Goal: Task Accomplishment & Management: Use online tool/utility

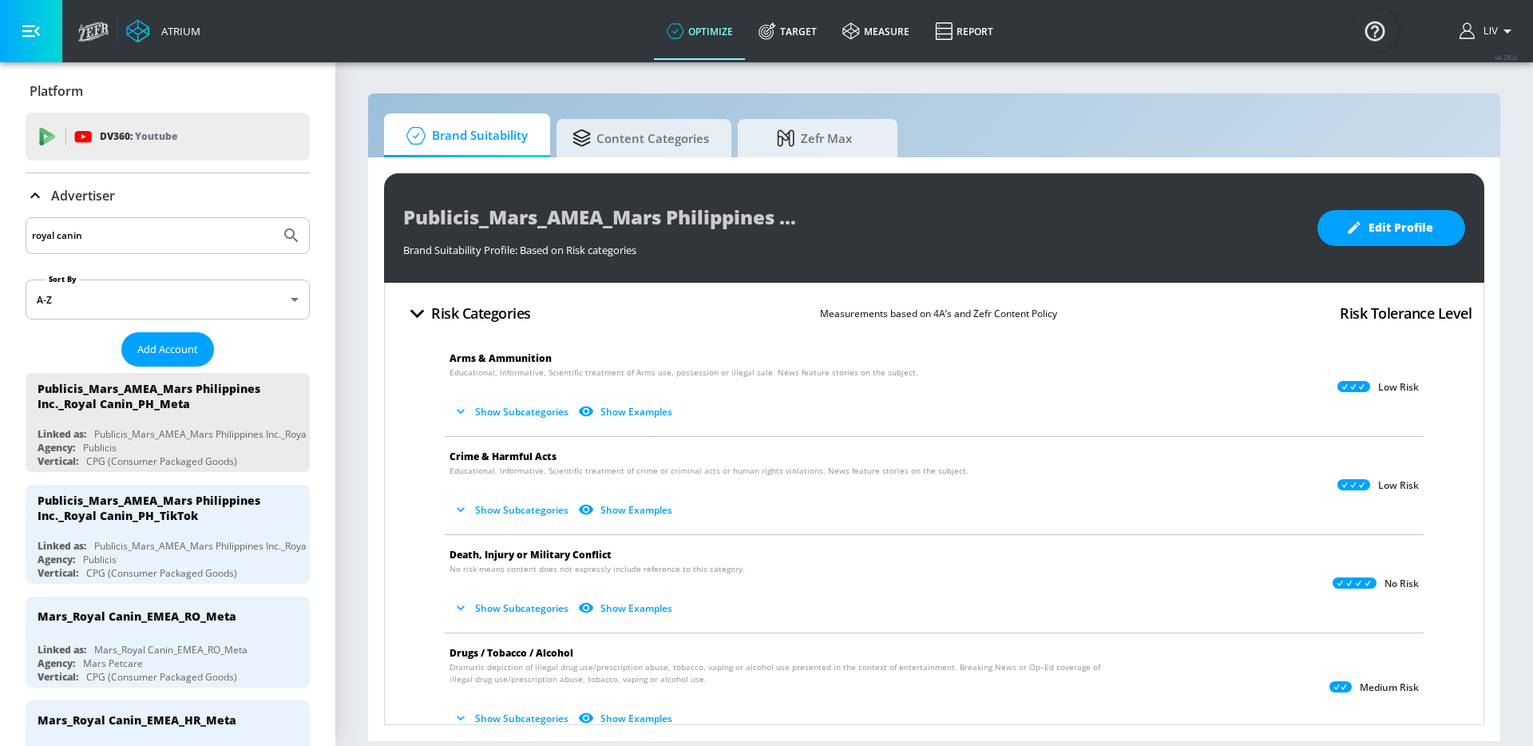
scroll to position [206, 0]
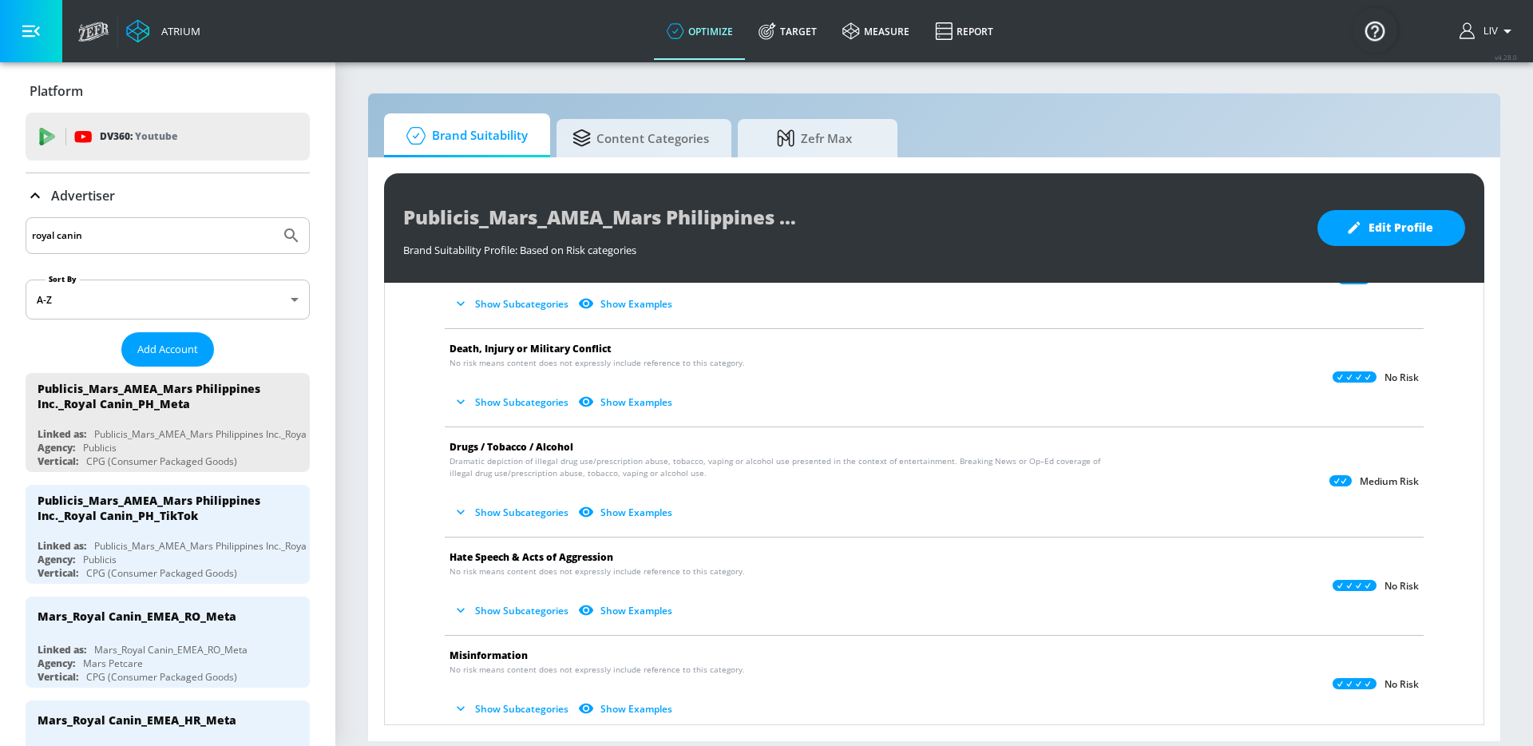
click at [72, 232] on input "royal canin" at bounding box center [153, 235] width 242 height 21
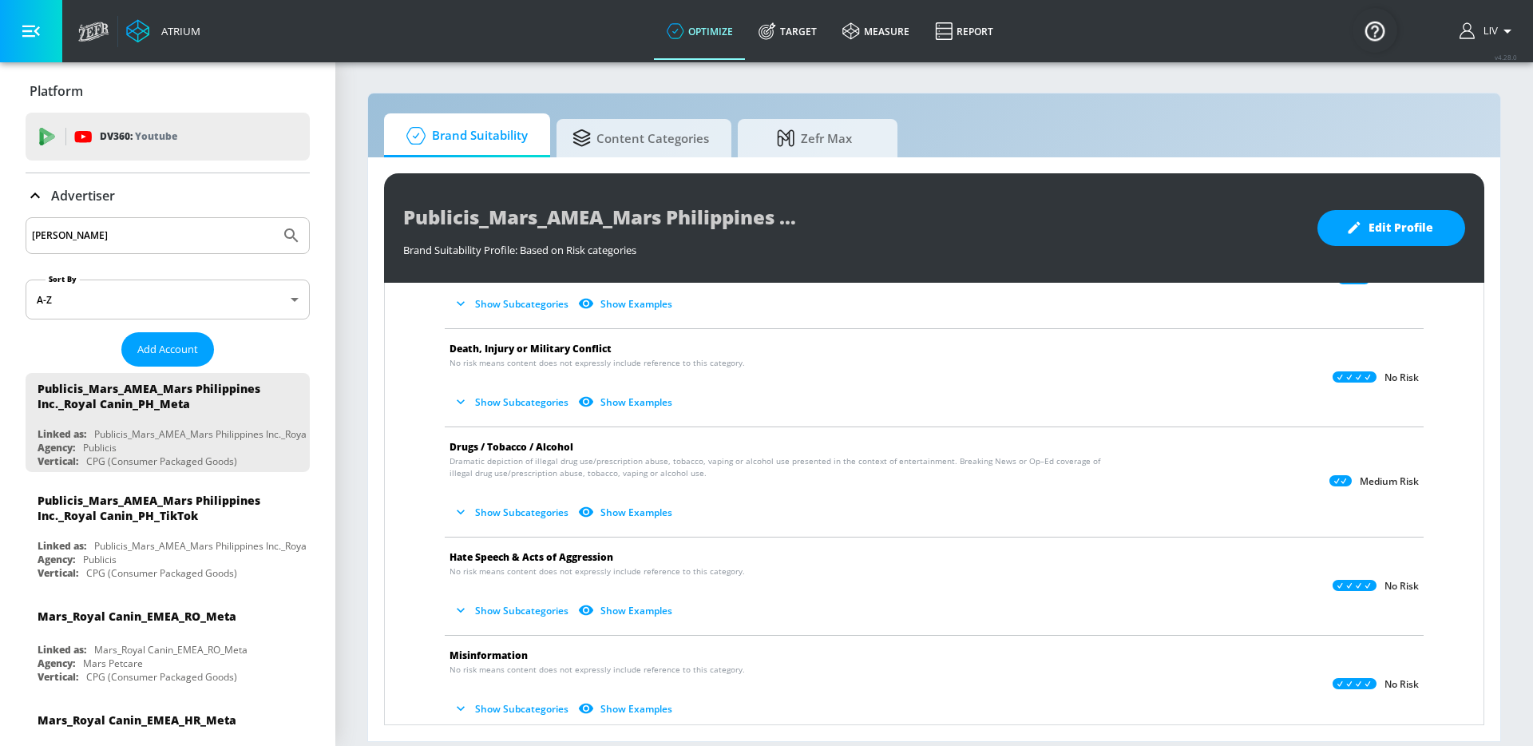
click at [274, 218] on button "Submit Search" at bounding box center [291, 235] width 35 height 35
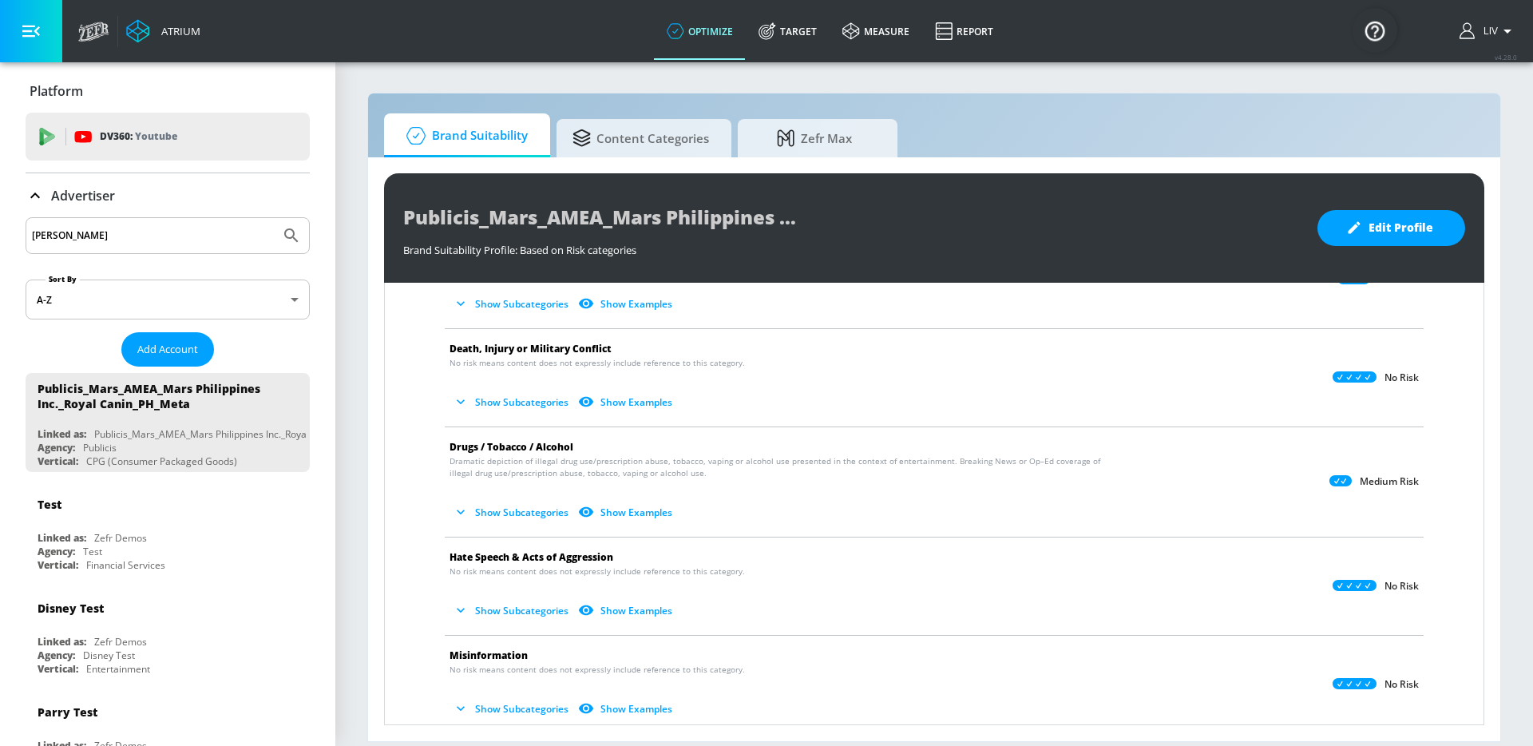
click at [109, 244] on input "kraft heinzz" at bounding box center [153, 235] width 242 height 21
type input "kraft heinz"
click at [274, 218] on button "Submit Search" at bounding box center [291, 235] width 35 height 35
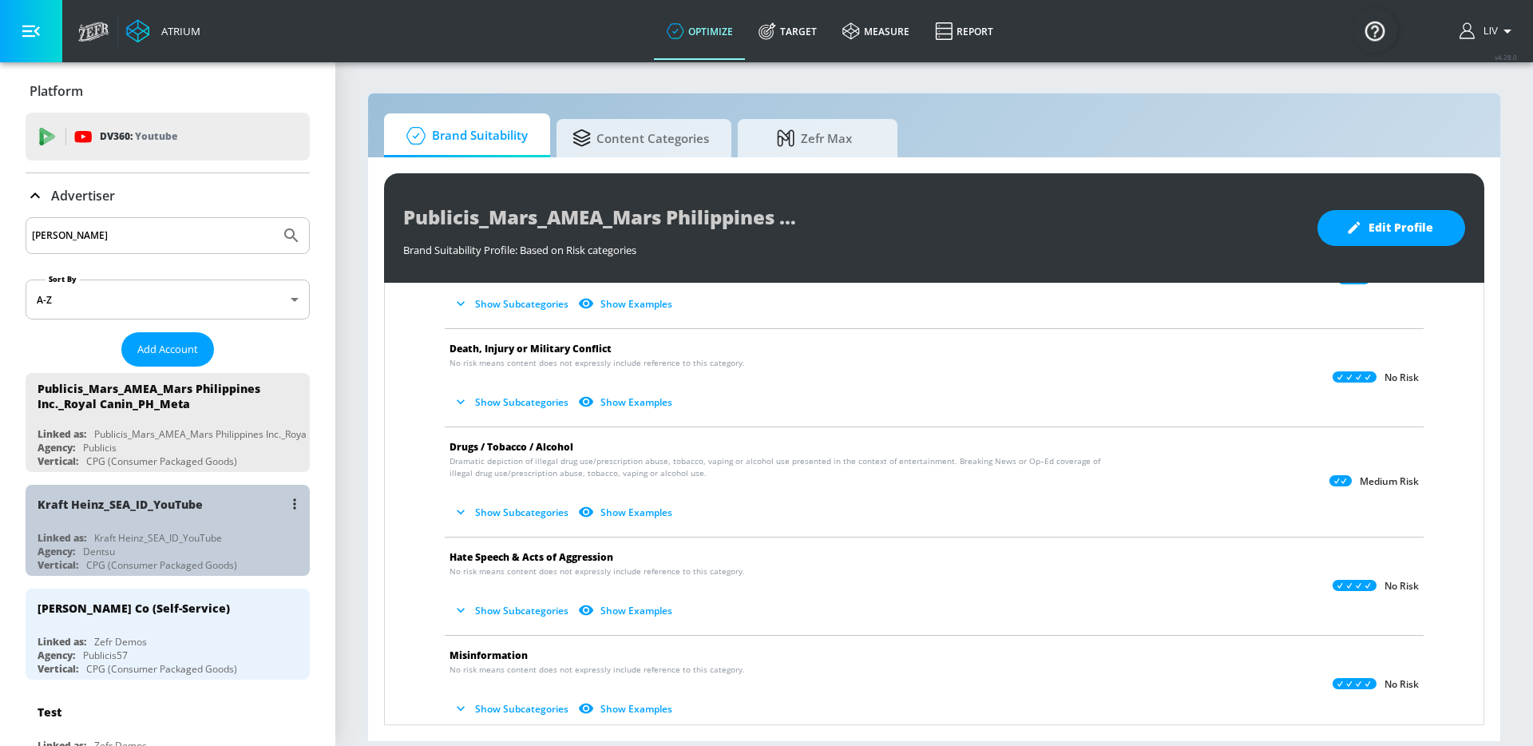
click at [225, 511] on div "Kraft Heinz_SEA_ID_YouTube" at bounding box center [172, 504] width 268 height 38
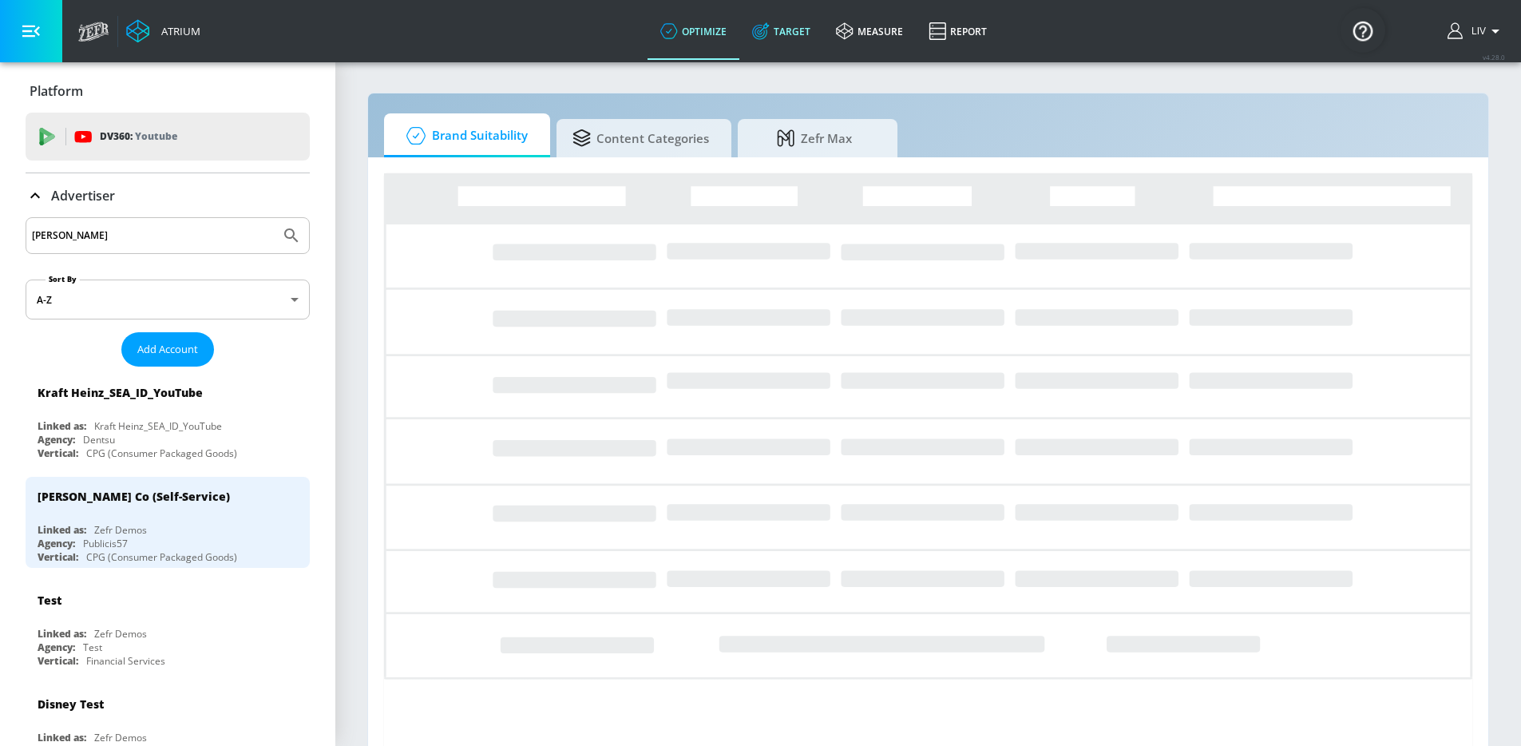
click at [770, 38] on icon at bounding box center [761, 31] width 18 height 18
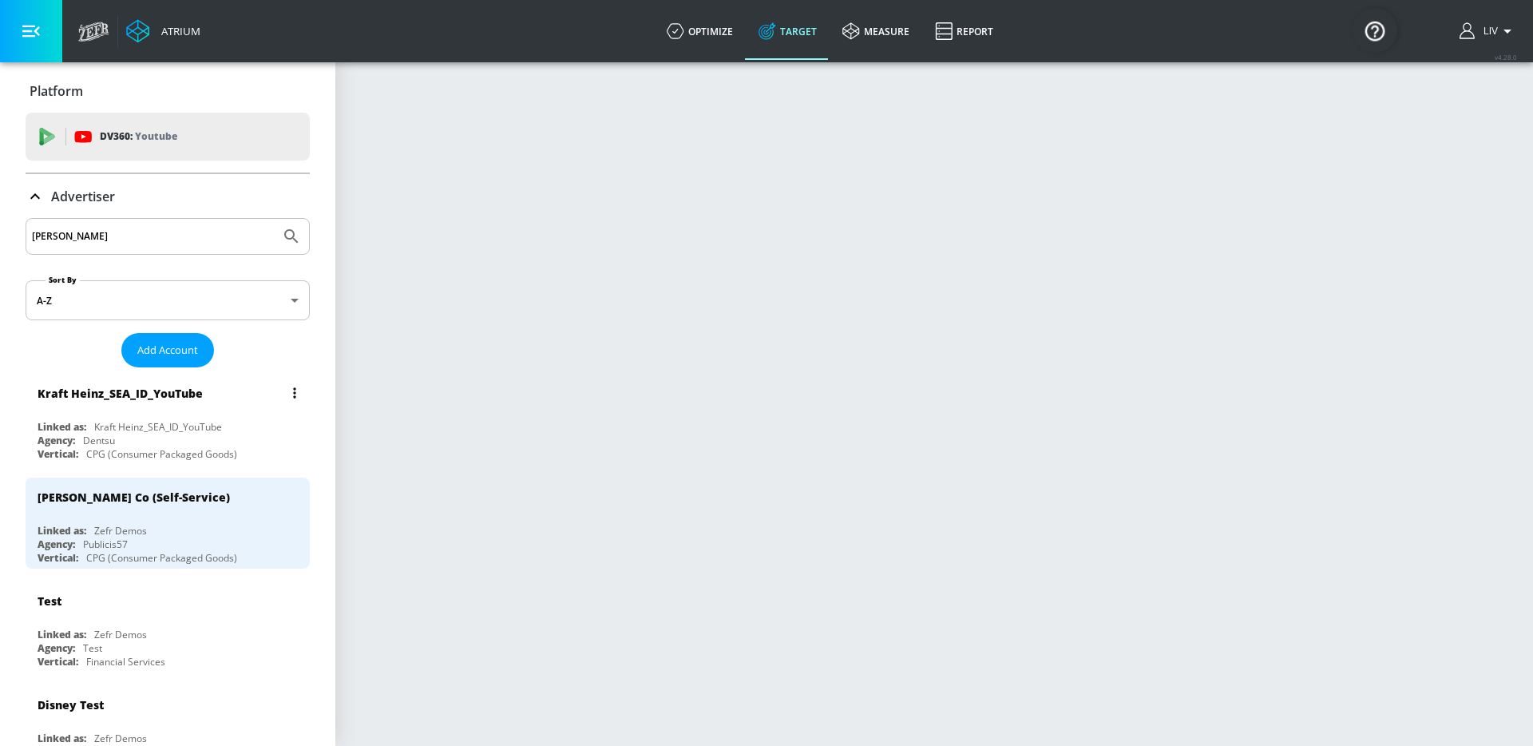
click at [107, 403] on div "Kraft Heinz_SEA_ID_YouTube" at bounding box center [172, 393] width 268 height 38
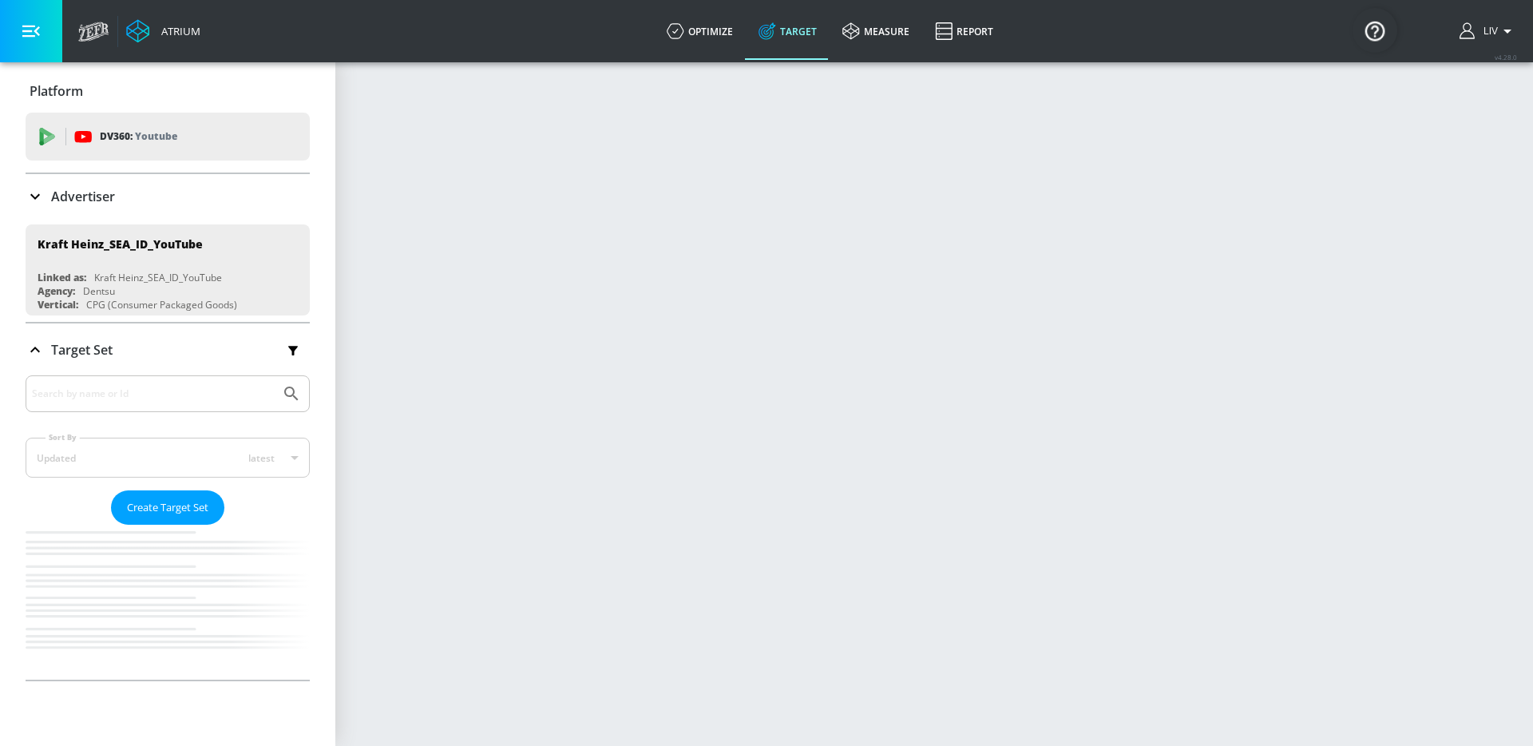
click at [777, 28] on link "Target" at bounding box center [788, 30] width 84 height 57
click at [791, 117] on section at bounding box center [934, 403] width 1198 height 685
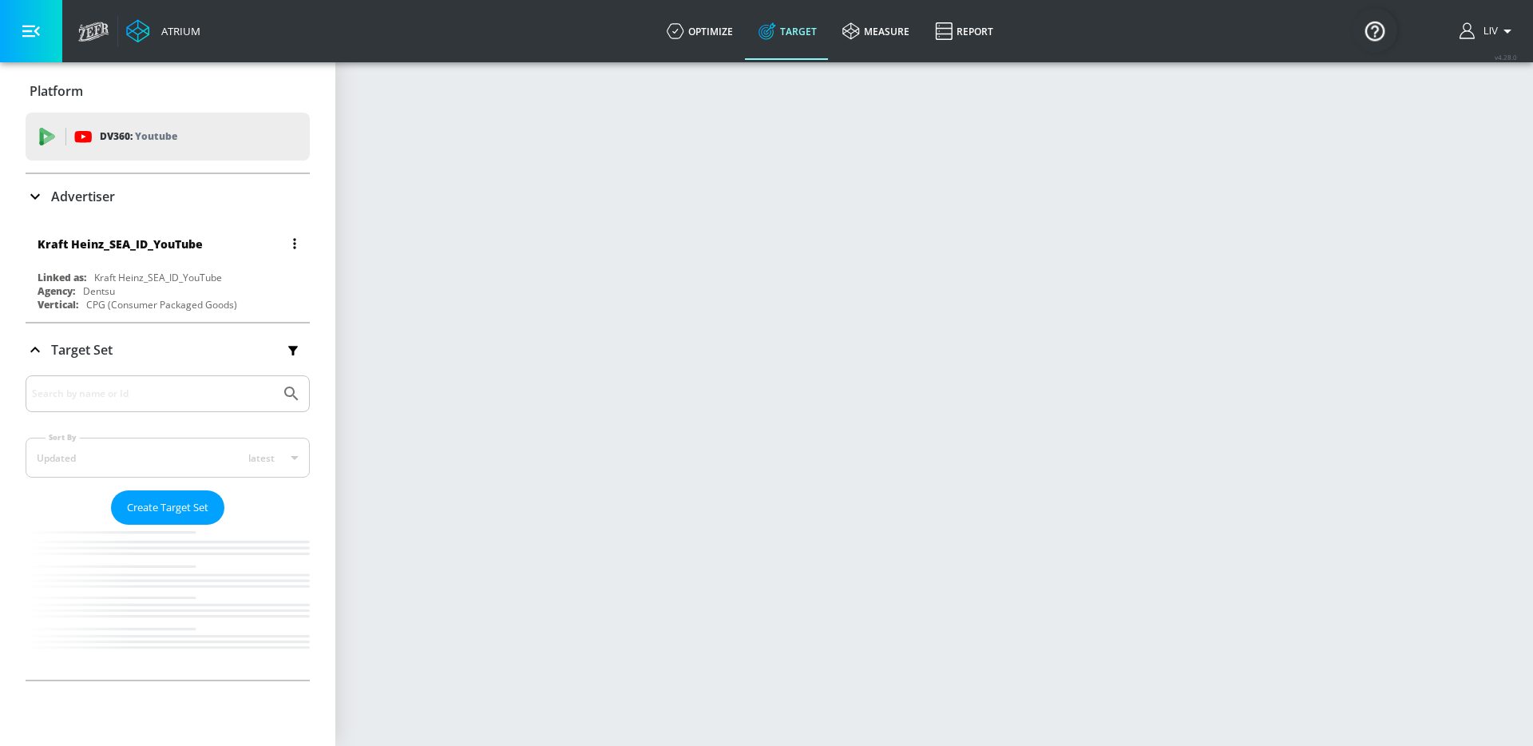
click at [167, 232] on div "Kraft Heinz_SEA_ID_YouTube" at bounding box center [172, 243] width 268 height 38
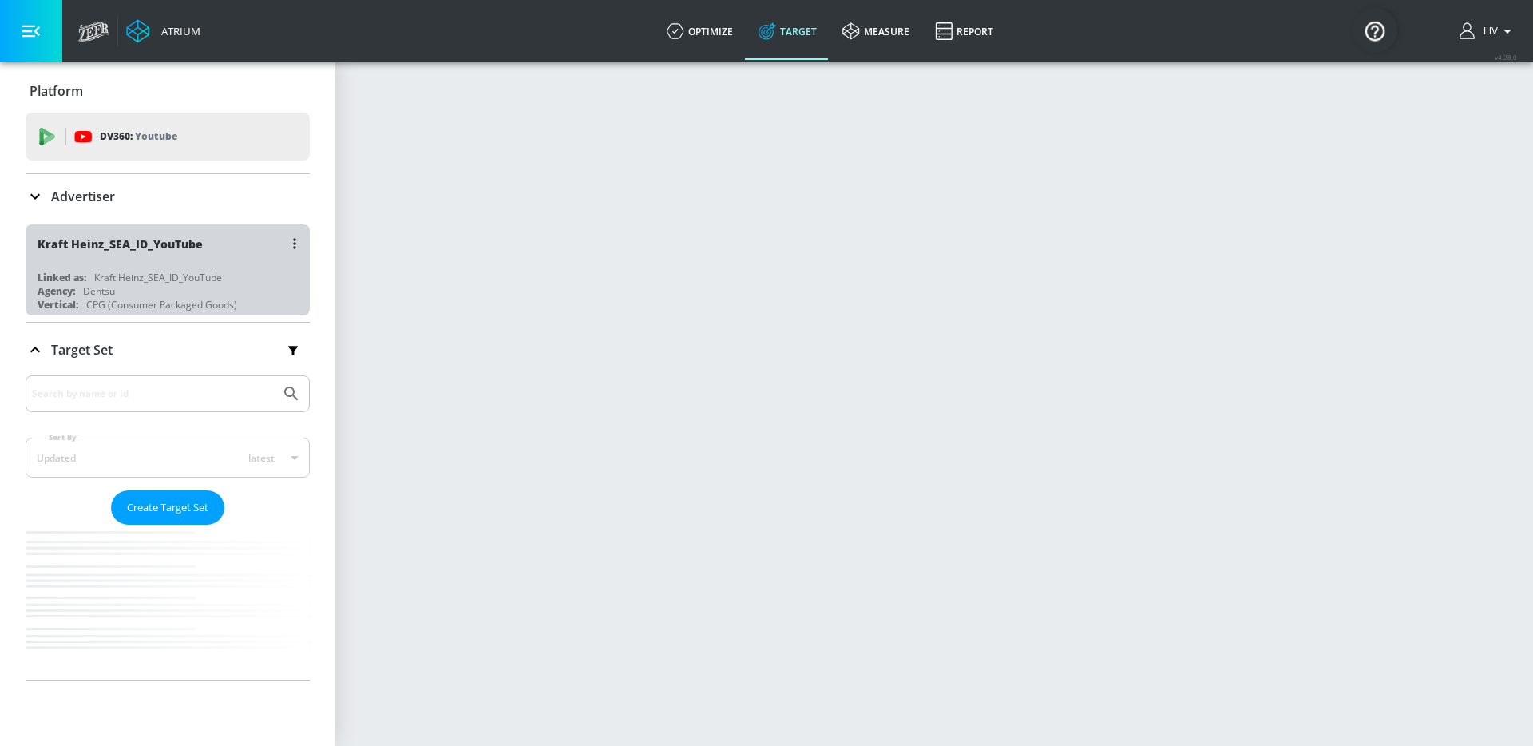
click at [234, 241] on div "Kraft Heinz_SEA_ID_YouTube" at bounding box center [172, 243] width 268 height 38
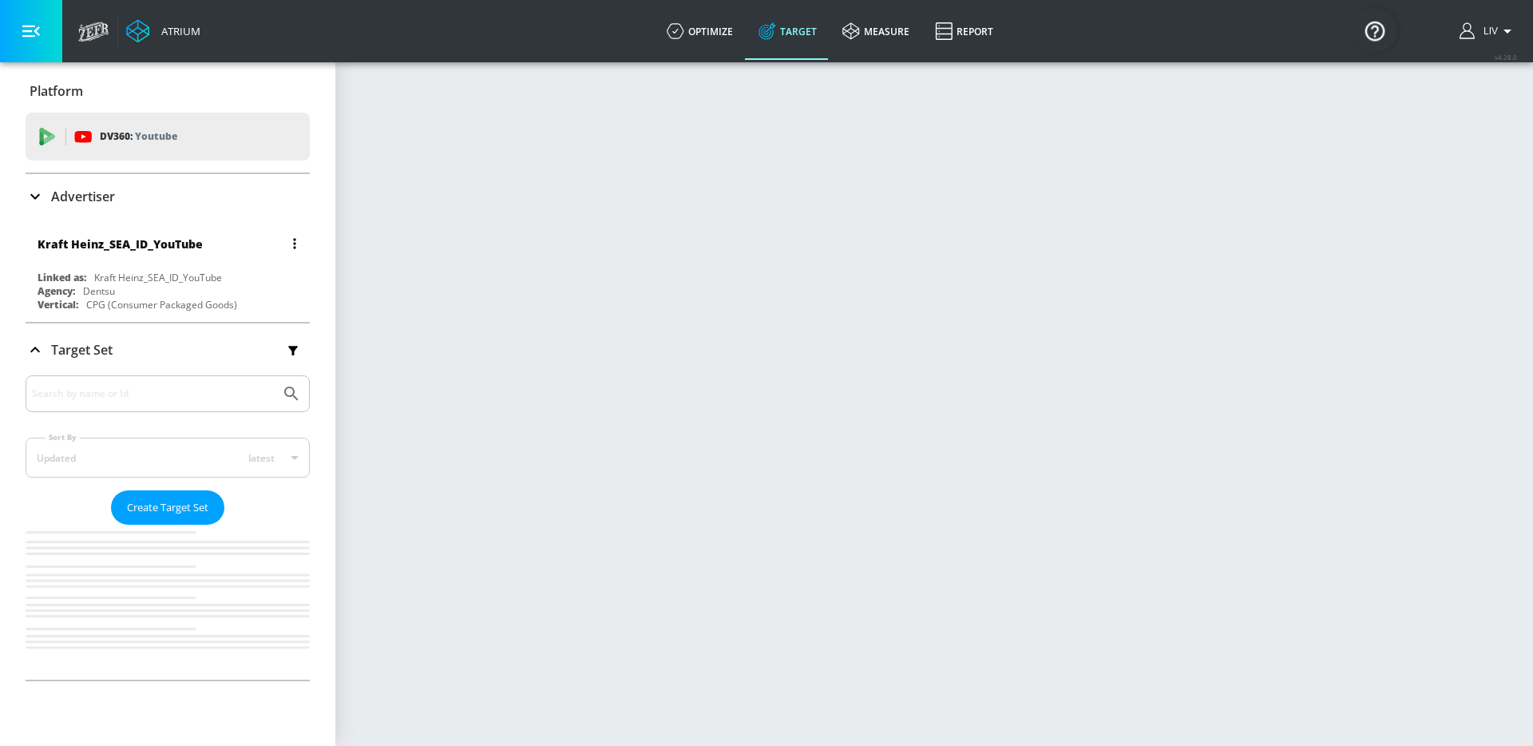
click at [234, 241] on div "Kraft Heinz_SEA_ID_YouTube" at bounding box center [172, 243] width 268 height 38
click at [237, 239] on div "Kraft Heinz_SEA_ID_YouTube" at bounding box center [172, 243] width 268 height 38
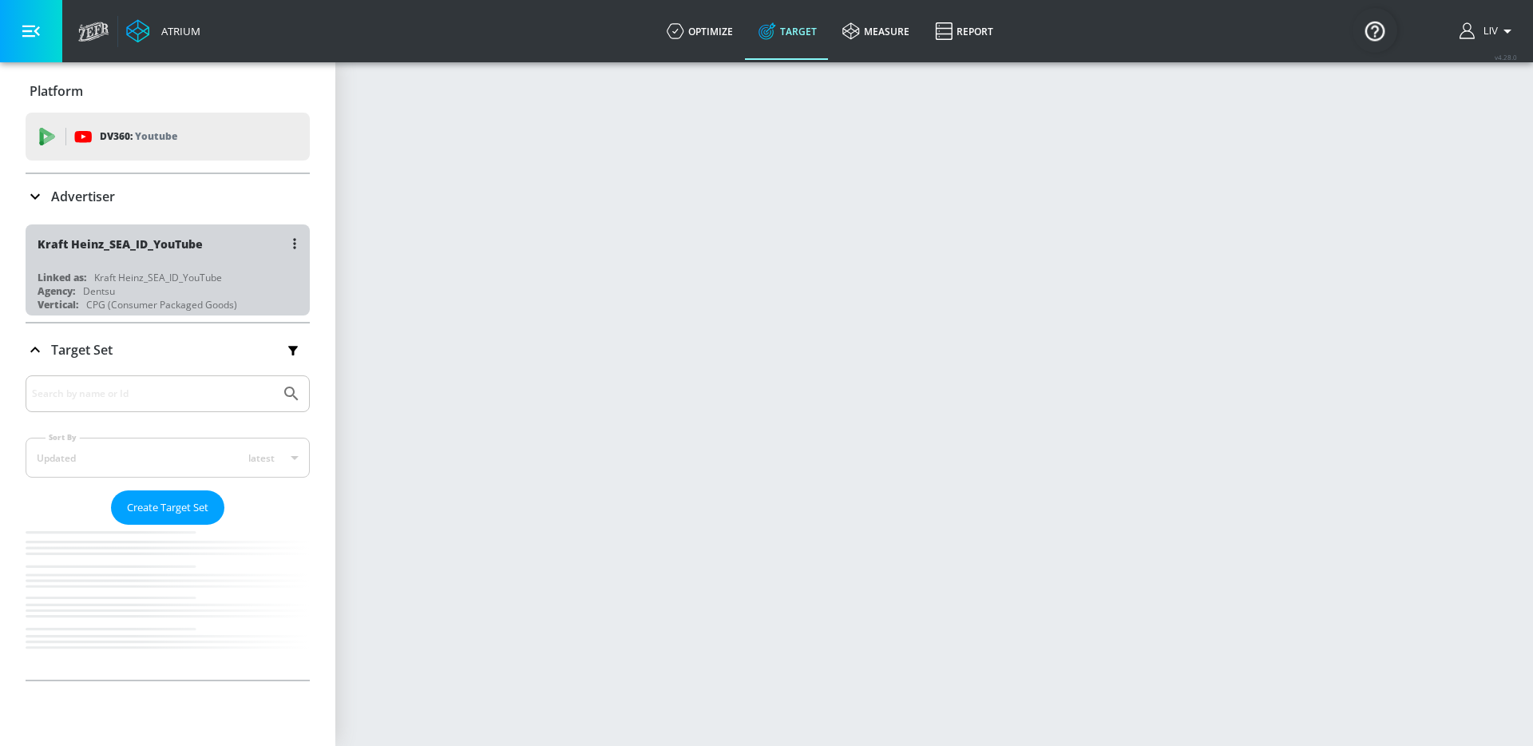
click at [237, 239] on div "Kraft Heinz_SEA_ID_YouTube" at bounding box center [172, 243] width 268 height 38
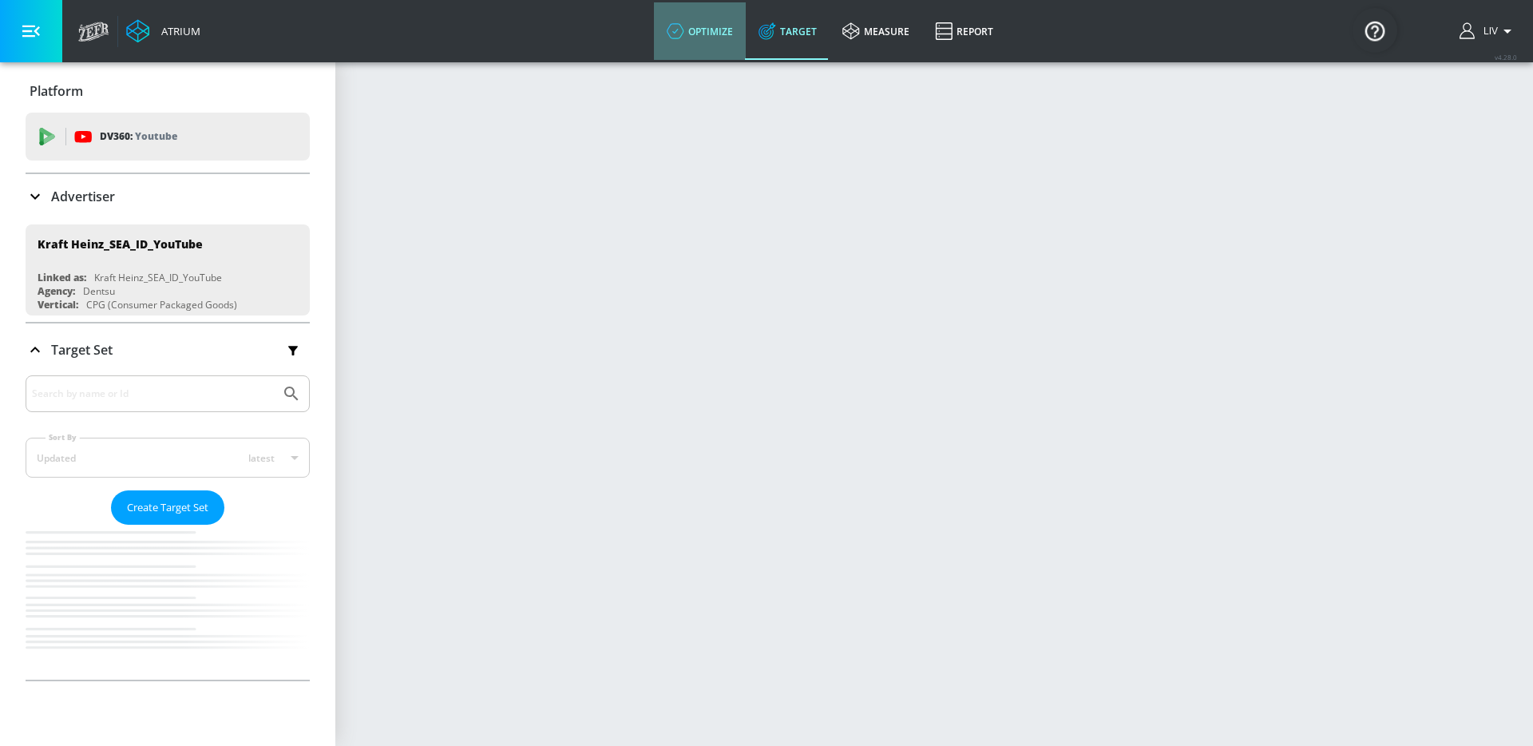
click at [692, 53] on link "optimize" at bounding box center [700, 30] width 92 height 57
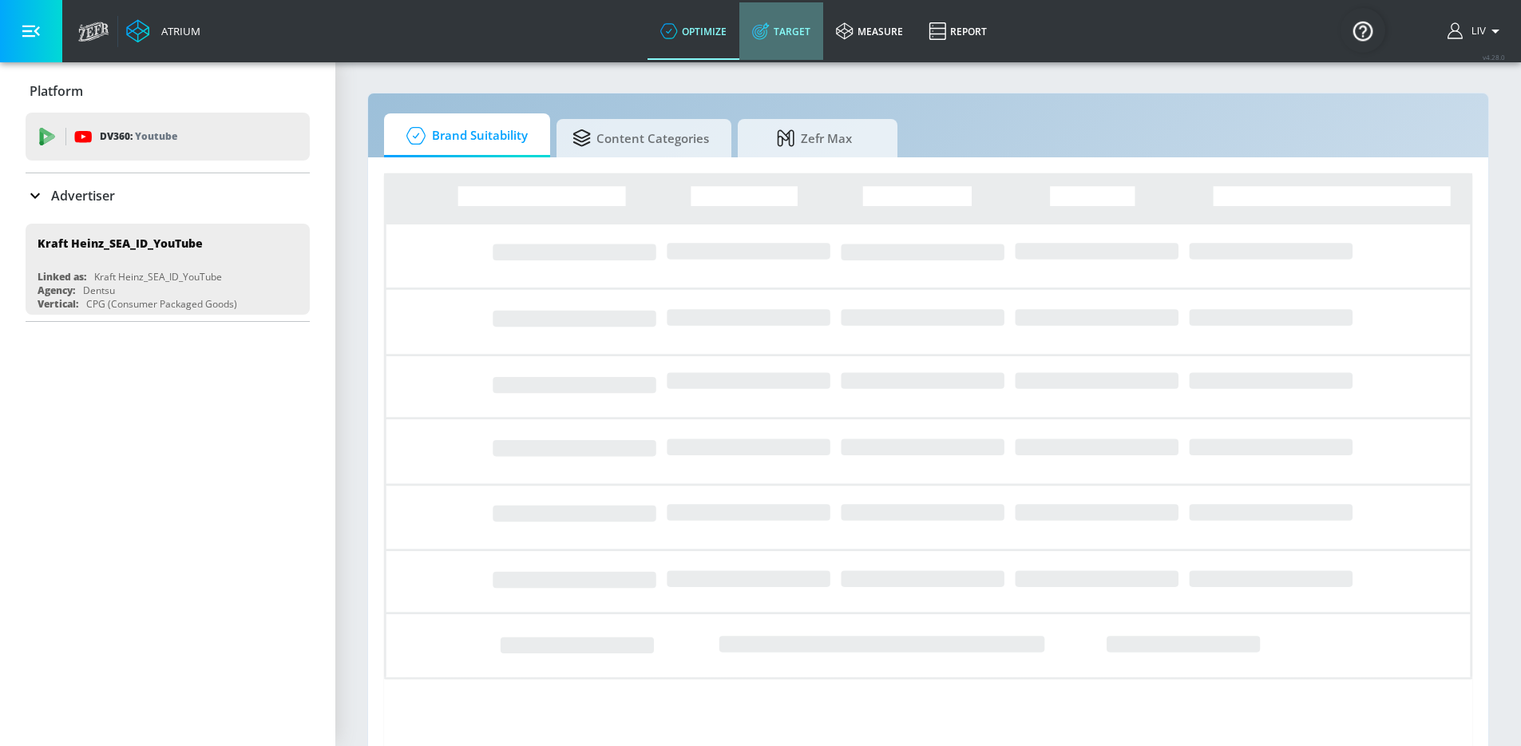
click at [760, 41] on link "Target" at bounding box center [781, 30] width 84 height 57
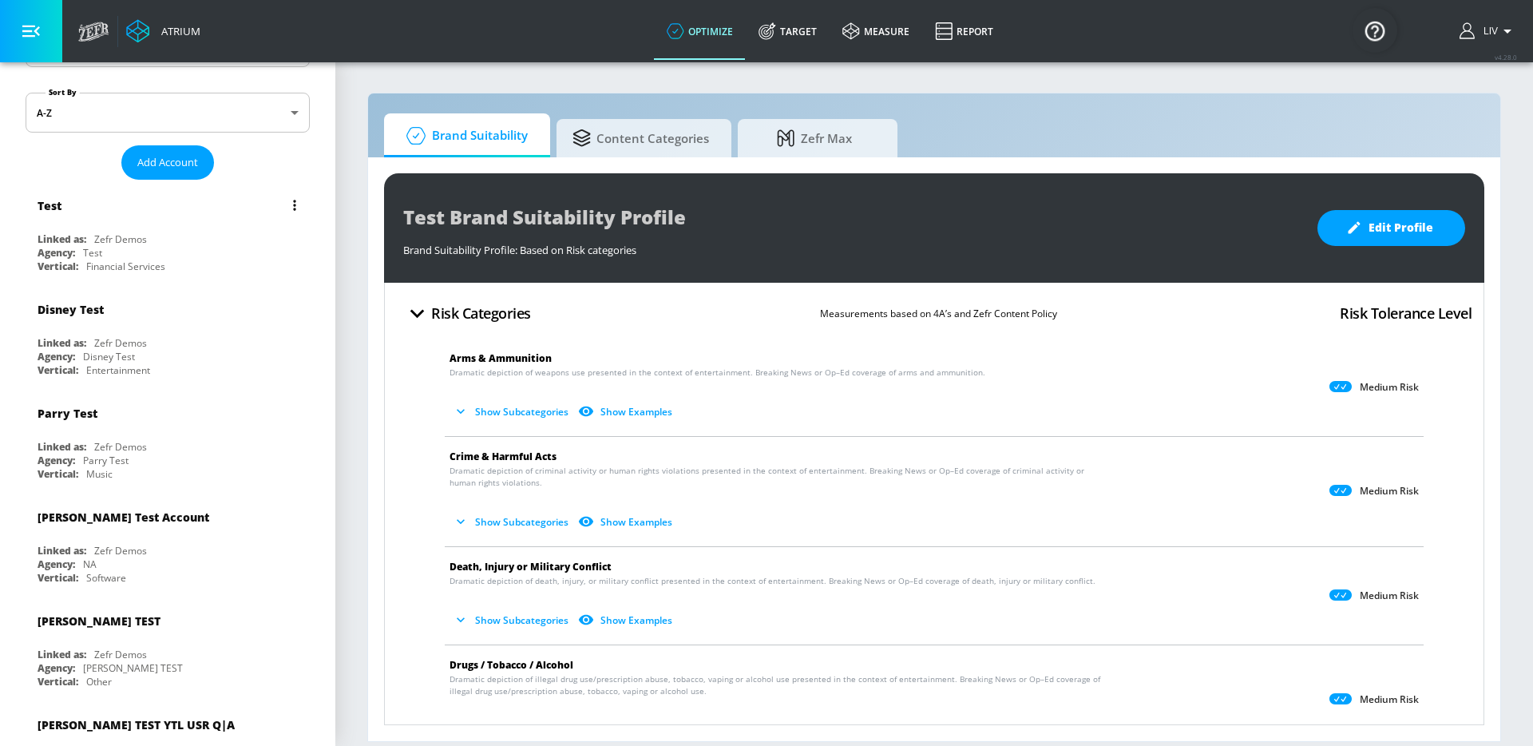
scroll to position [2, 0]
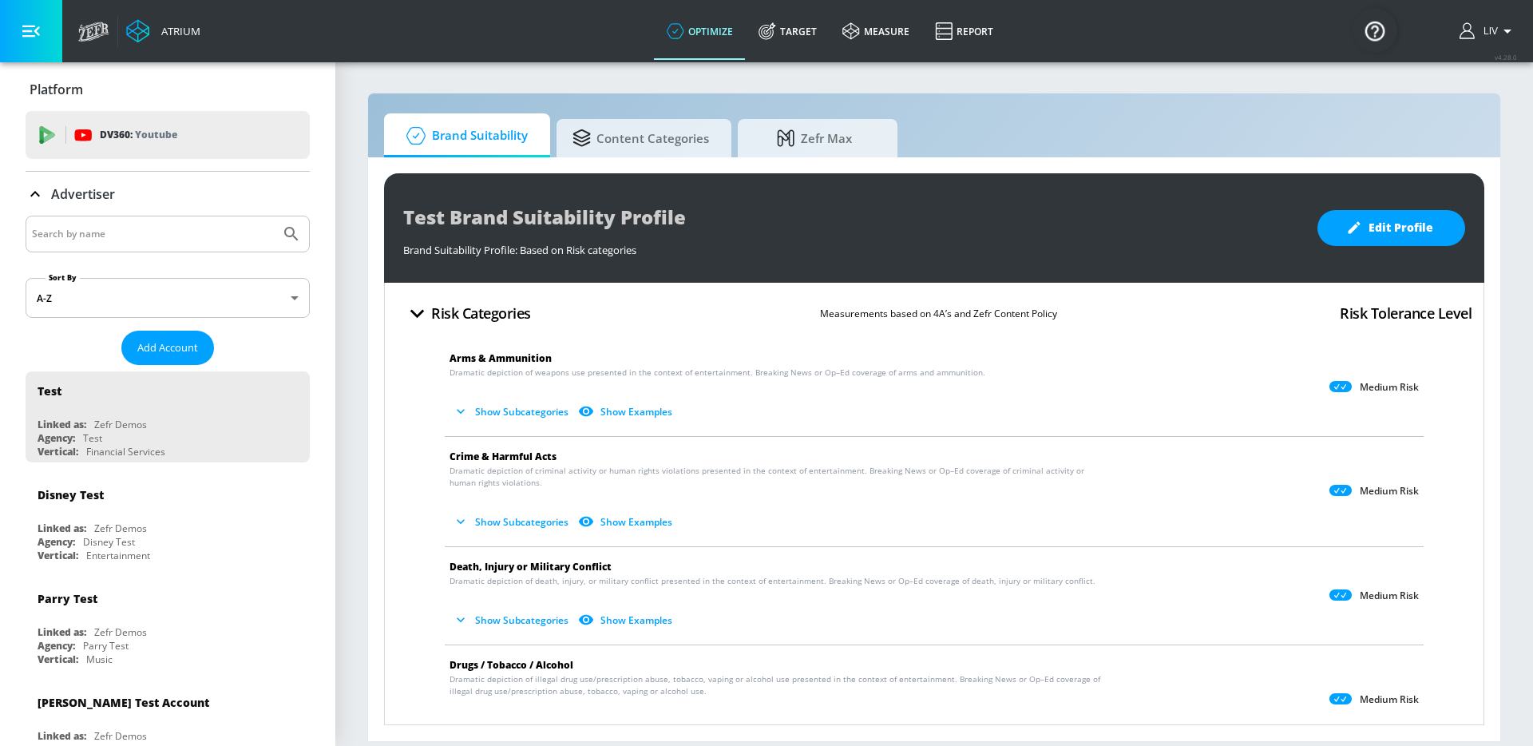
click at [224, 226] on input "Search by name" at bounding box center [153, 234] width 242 height 21
type input "kraft heinz"
click at [274, 216] on button "Submit Search" at bounding box center [291, 233] width 35 height 35
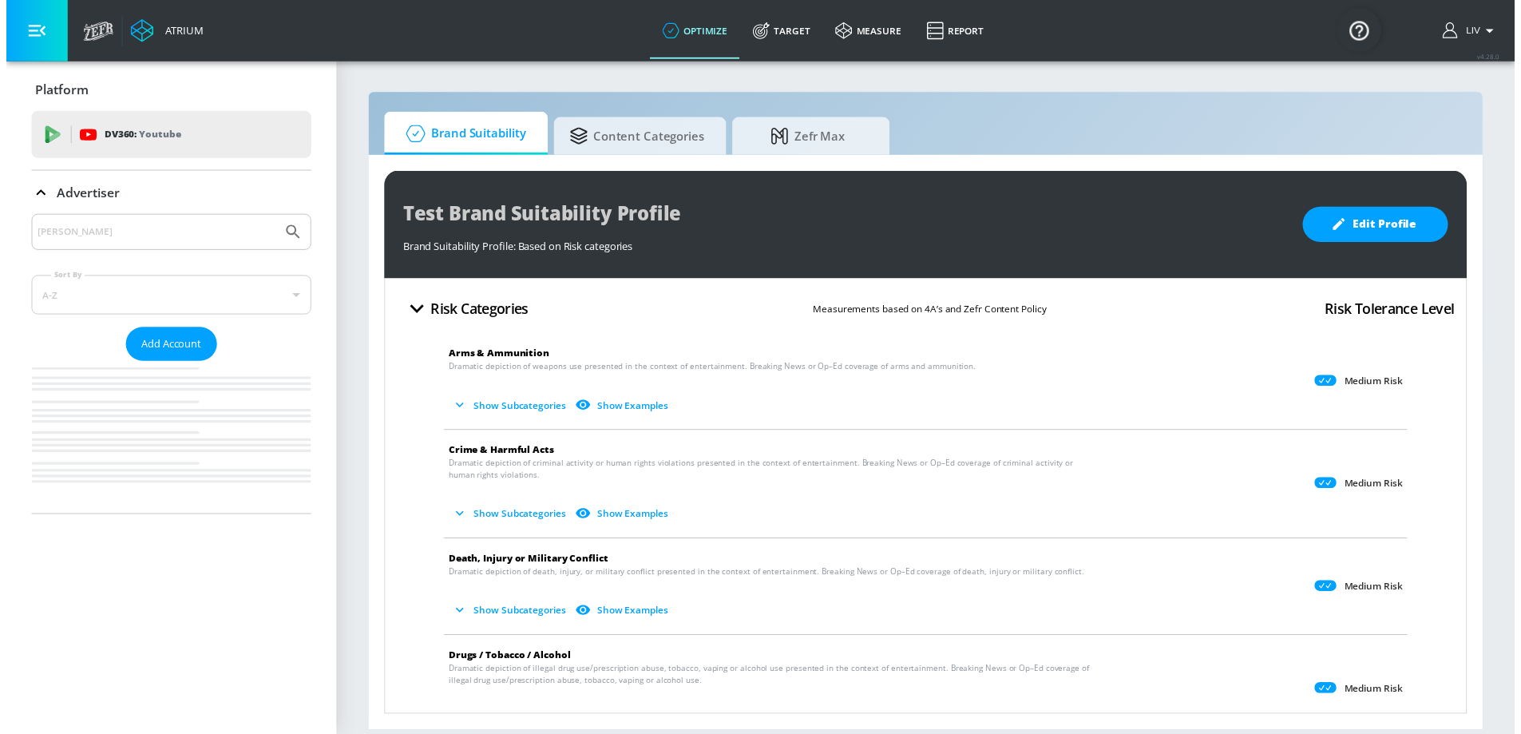
scroll to position [0, 0]
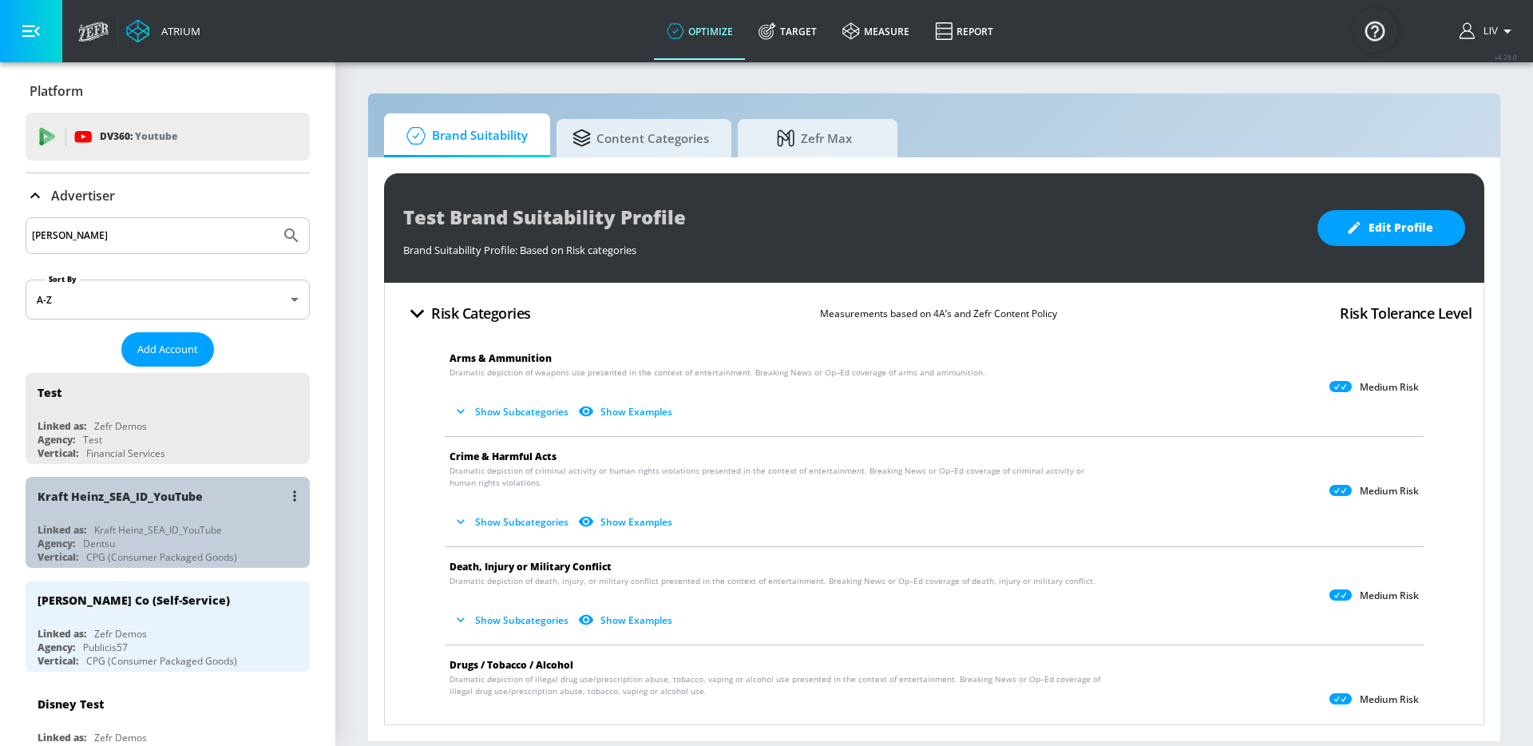
click at [204, 517] on div "Kraft Heinz_SEA_ID_YouTube Linked as: Kraft Heinz_SEA_ID_YouTube Agency: Dentsu…" at bounding box center [168, 522] width 284 height 91
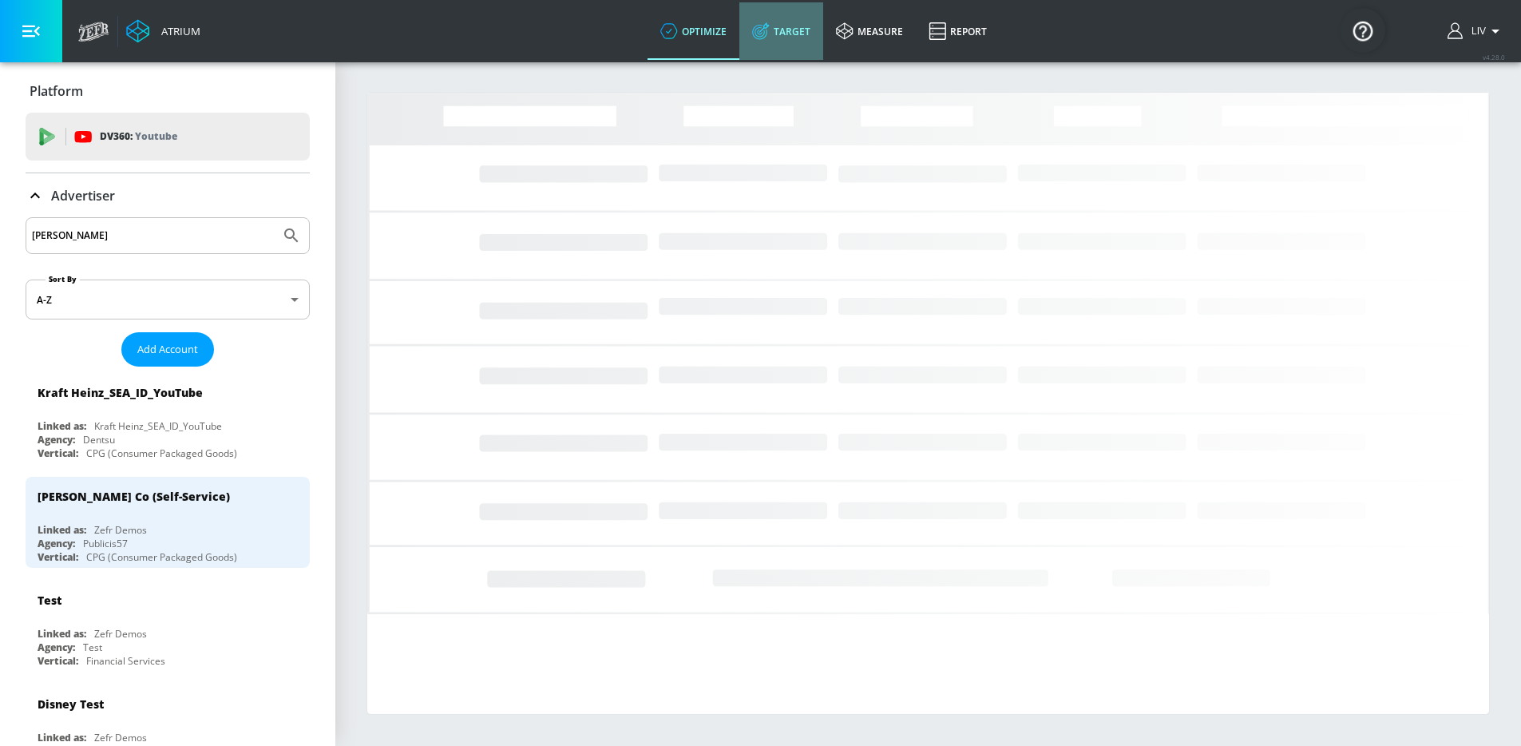
click at [822, 46] on link "Target" at bounding box center [781, 30] width 84 height 57
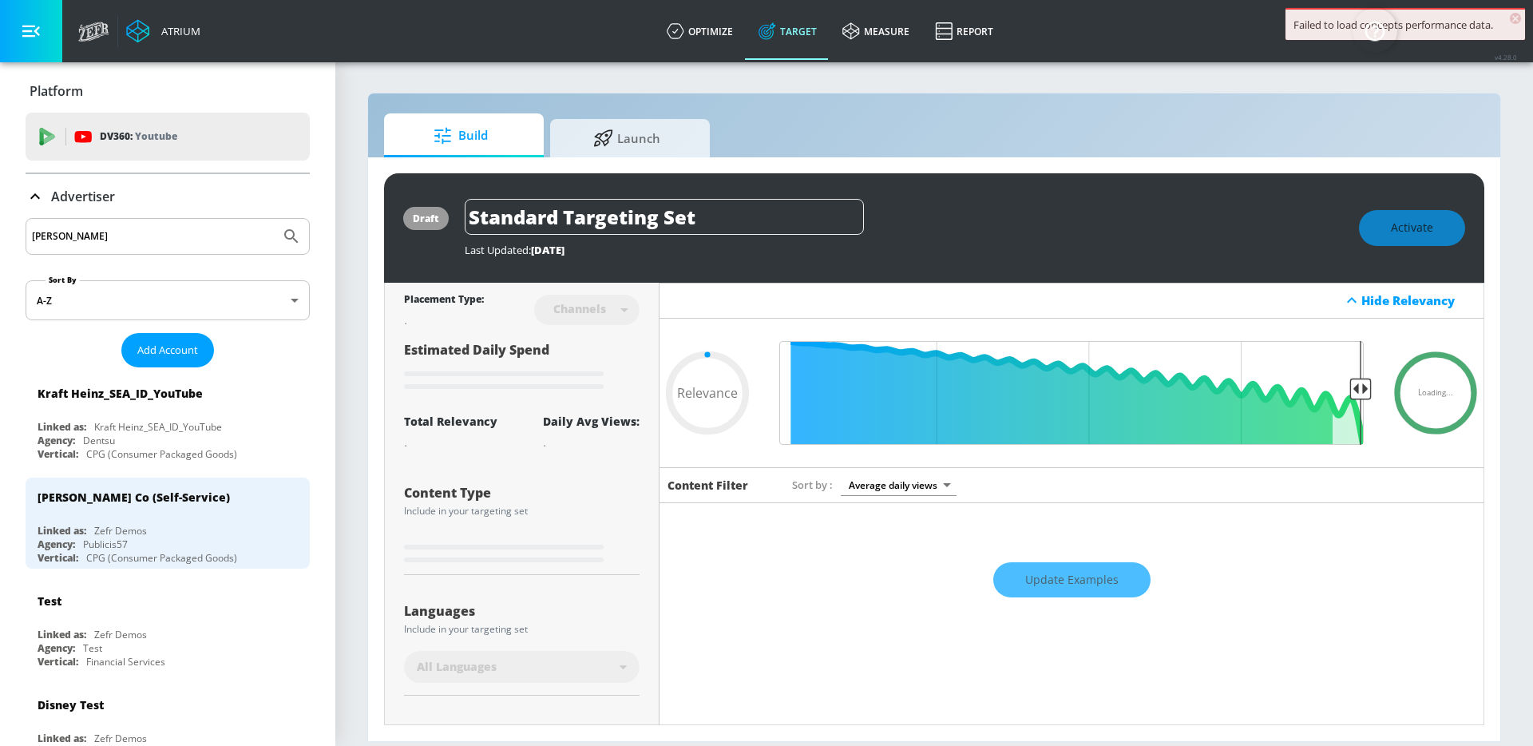
type input "0.05"
click at [670, 132] on span "Launch" at bounding box center [626, 136] width 121 height 38
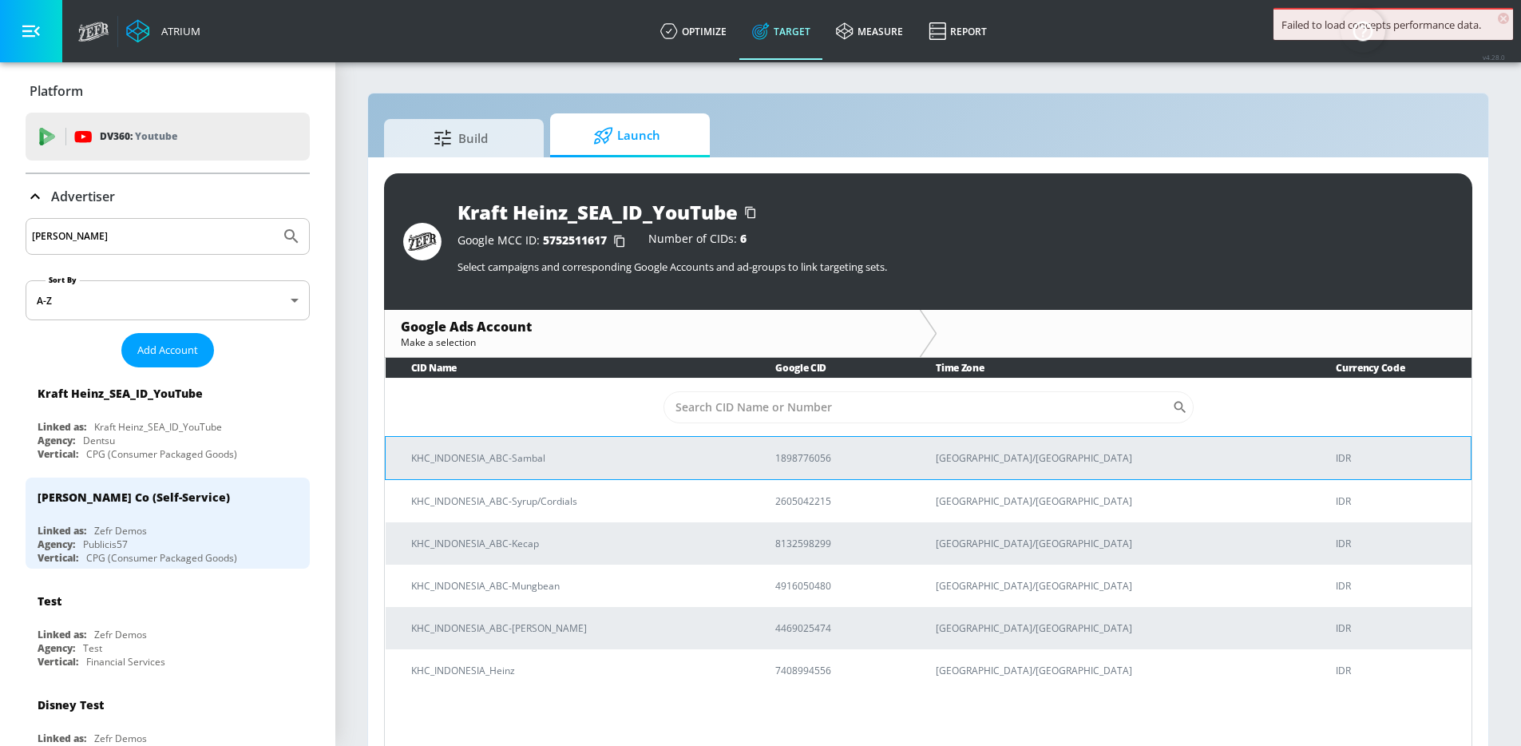
click at [684, 437] on td "KHC_INDONESIA_ABC-Sambal" at bounding box center [568, 457] width 365 height 43
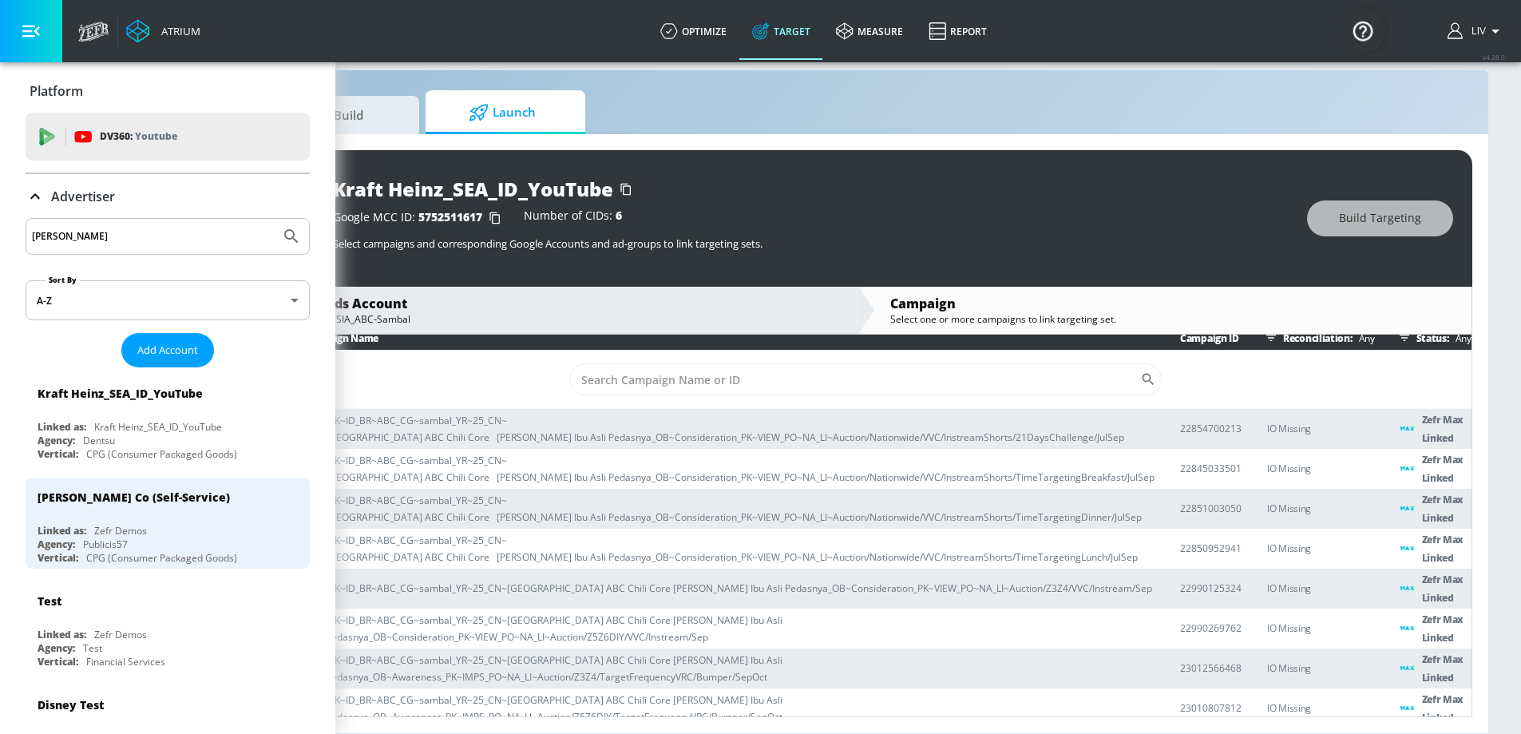
scroll to position [35, 259]
